Goal: Transaction & Acquisition: Purchase product/service

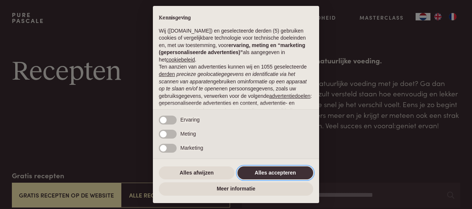
click at [273, 172] on button "Alles accepteren" at bounding box center [276, 173] width 76 height 13
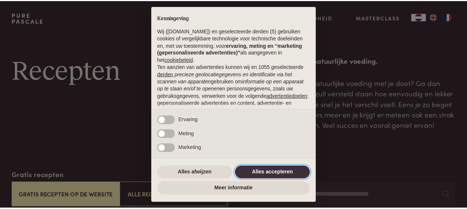
scroll to position [89, 0]
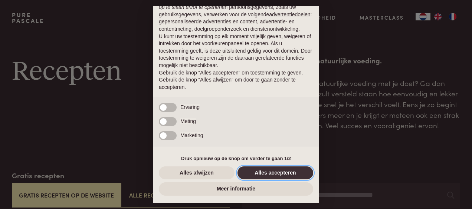
click at [279, 172] on button "Alles accepteren" at bounding box center [276, 173] width 76 height 13
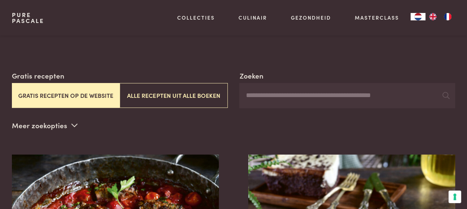
scroll to position [111, 0]
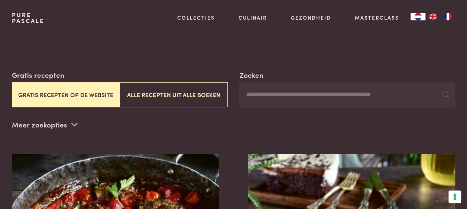
click at [91, 86] on button "Gratis recepten op de website" at bounding box center [66, 94] width 108 height 25
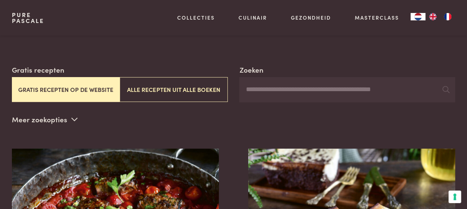
scroll to position [0, 0]
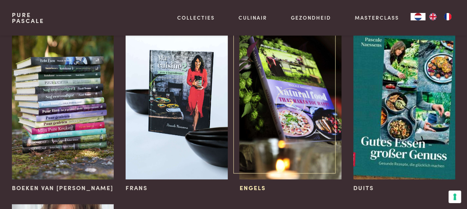
scroll to position [111, 0]
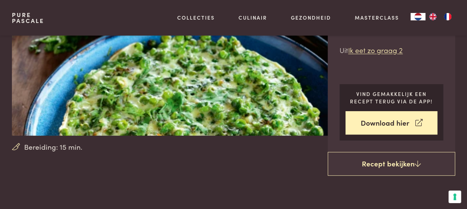
scroll to position [111, 0]
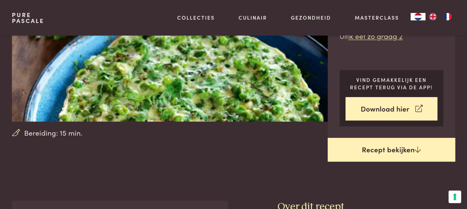
click at [359, 149] on link "Recept bekijken" at bounding box center [391, 150] width 127 height 24
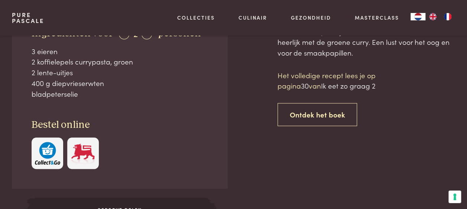
scroll to position [311, 0]
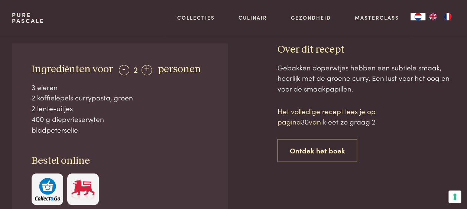
scroll to position [237, 0]
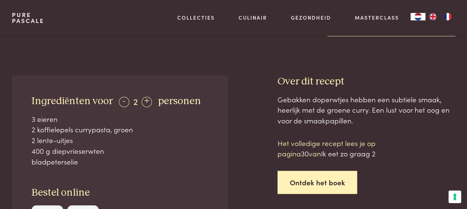
click at [320, 183] on link "Ontdek het boek" at bounding box center [317, 182] width 80 height 23
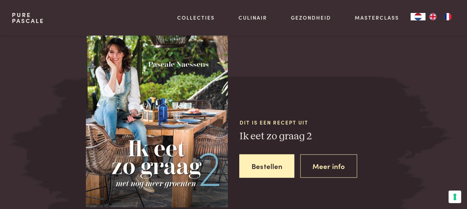
scroll to position [622, 0]
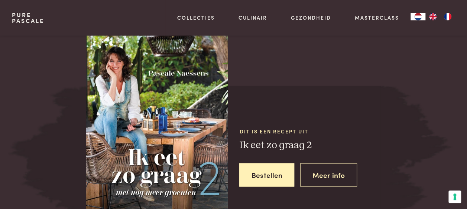
scroll to position [659, 0]
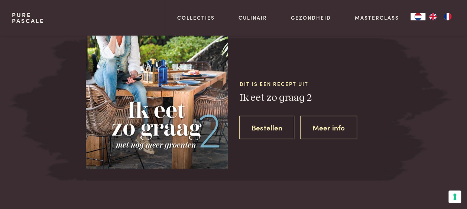
click at [258, 131] on link "Bestellen" at bounding box center [266, 127] width 55 height 23
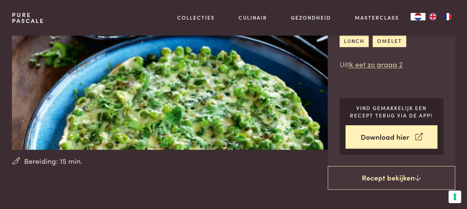
scroll to position [65, 0]
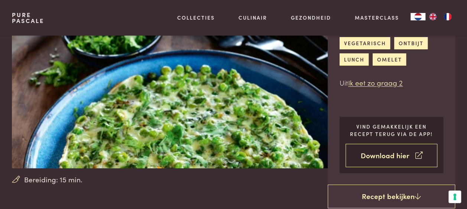
click at [375, 157] on link "Download hier" at bounding box center [391, 155] width 92 height 23
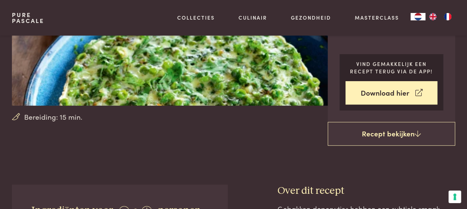
scroll to position [139, 0]
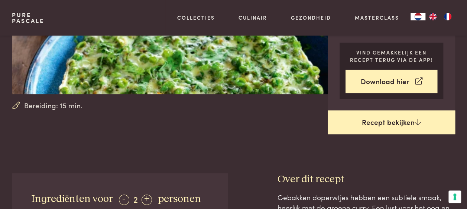
click at [396, 124] on link "Recept bekijken" at bounding box center [391, 123] width 127 height 24
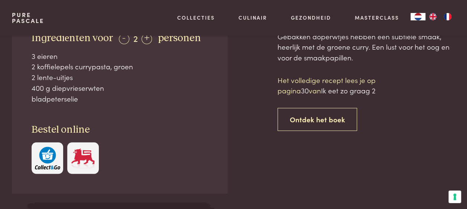
scroll to position [311, 0]
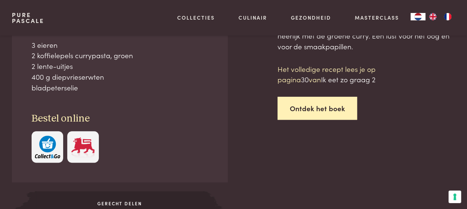
click at [317, 111] on link "Ontdek het boek" at bounding box center [317, 108] width 80 height 23
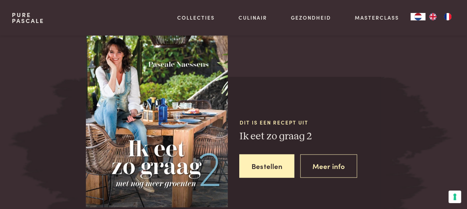
scroll to position [622, 0]
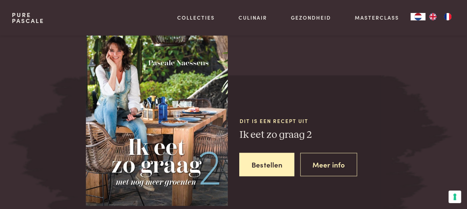
click at [189, 140] on img at bounding box center [157, 113] width 142 height 186
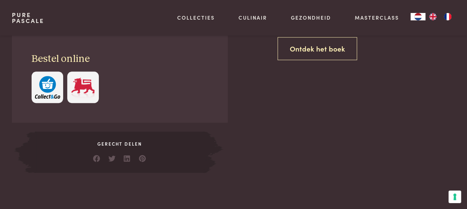
scroll to position [399, 0]
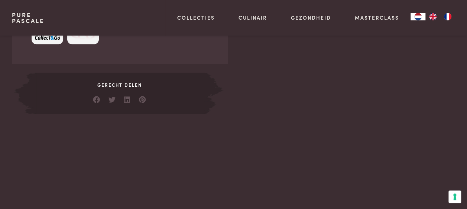
scroll to position [399, 0]
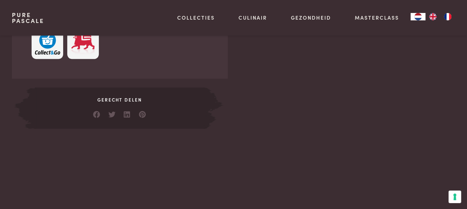
scroll to position [399, 0]
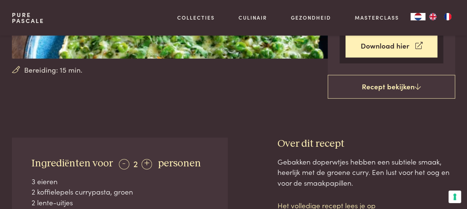
scroll to position [163, 0]
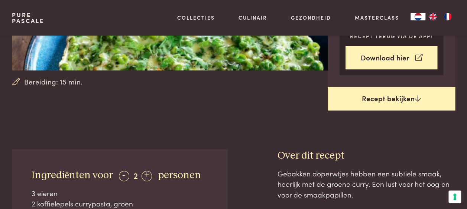
click at [370, 98] on link "Recept bekijken" at bounding box center [391, 99] width 127 height 24
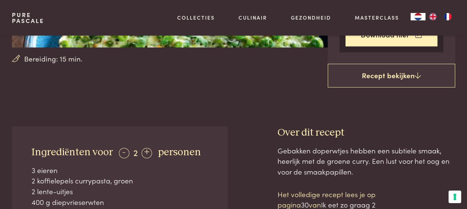
scroll to position [260, 0]
